Goal: Information Seeking & Learning: Learn about a topic

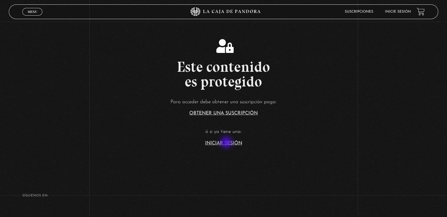
click at [227, 142] on link "Iniciar Sesión" at bounding box center [223, 143] width 37 height 5
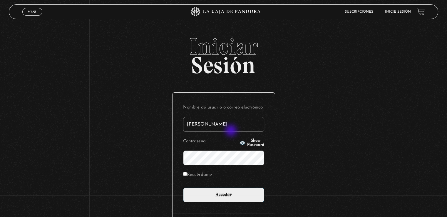
type input "[EMAIL_ADDRESS][DOMAIN_NAME]"
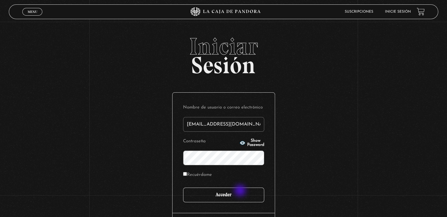
click at [241, 191] on input "Acceder" at bounding box center [223, 194] width 81 height 15
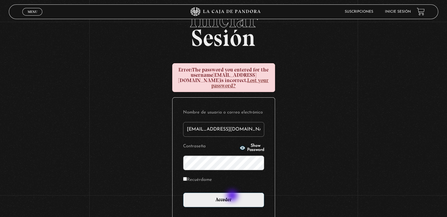
scroll to position [59, 0]
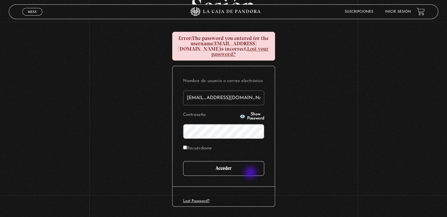
click at [246, 167] on input "Acceder" at bounding box center [223, 168] width 81 height 15
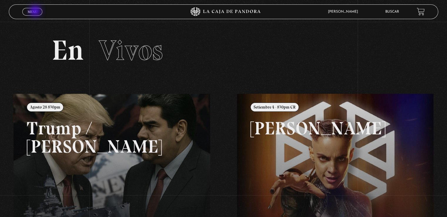
click at [36, 11] on span "Menu" at bounding box center [33, 12] width 10 height 4
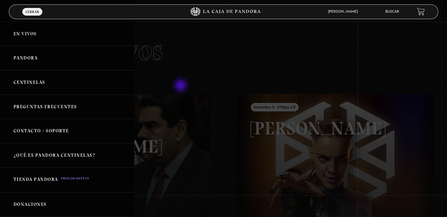
click at [190, 83] on div at bounding box center [223, 108] width 447 height 217
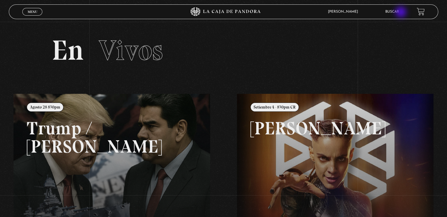
click at [399, 13] on link "Buscar" at bounding box center [392, 12] width 14 height 4
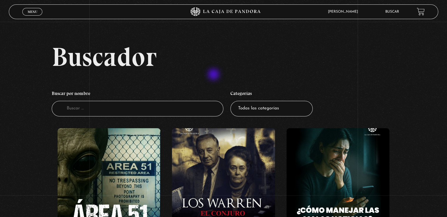
scroll to position [59, 0]
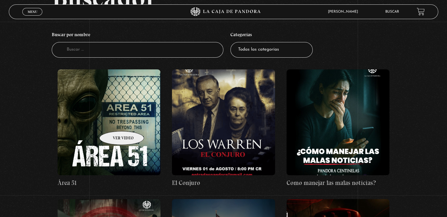
click at [114, 122] on figure at bounding box center [109, 122] width 103 height 106
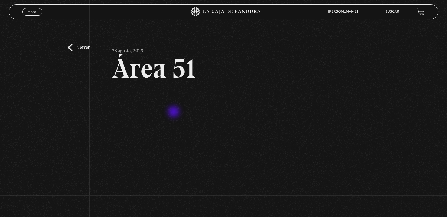
scroll to position [29, 0]
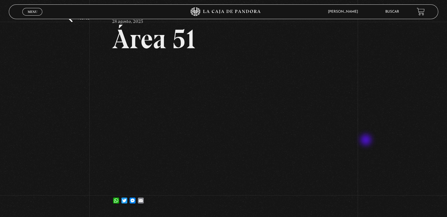
click at [367, 126] on div "Volver 28 agosto, 2025 Área 51 WhatsApp Twitter Messenger Email" at bounding box center [223, 103] width 447 height 222
